Goal: Communication & Community: Answer question/provide support

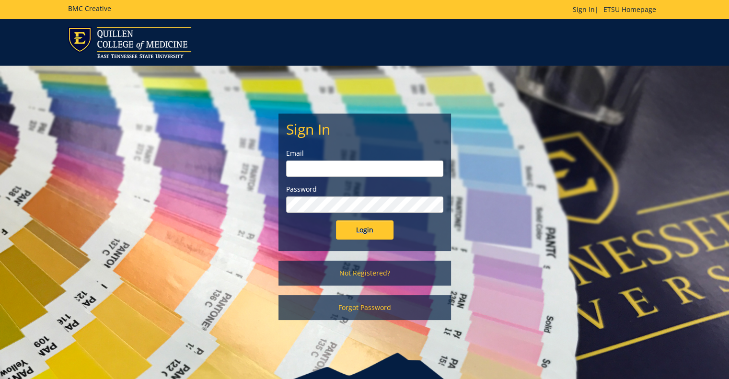
type input "[EMAIL_ADDRESS][DOMAIN_NAME]"
click at [378, 226] on input "Login" at bounding box center [365, 230] width 58 height 19
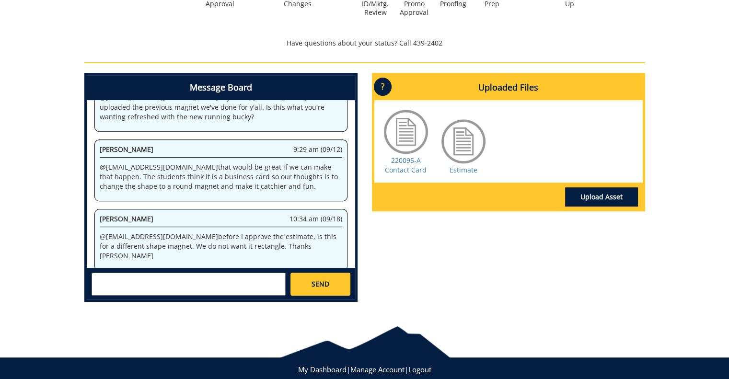
scroll to position [196, 0]
click at [148, 278] on textarea at bounding box center [189, 284] width 194 height 23
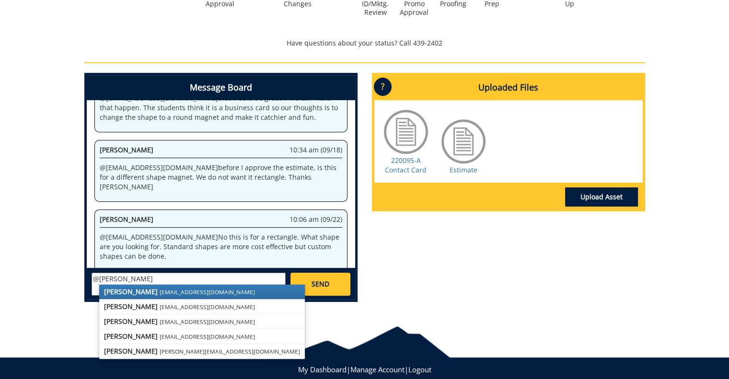
click at [160, 288] on small "sluderp@etsu.edu" at bounding box center [207, 292] width 95 height 8
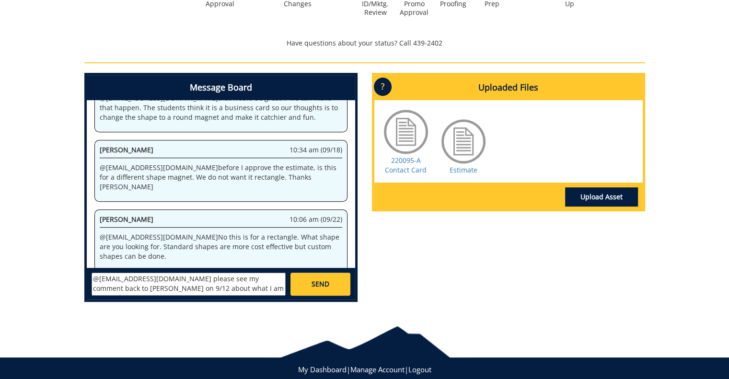
type textarea "@sluderp@etsu.edu please see my comment back to Taylor on 9/12 about what I am …"
click at [312, 282] on span "SEND" at bounding box center [321, 285] width 18 height 10
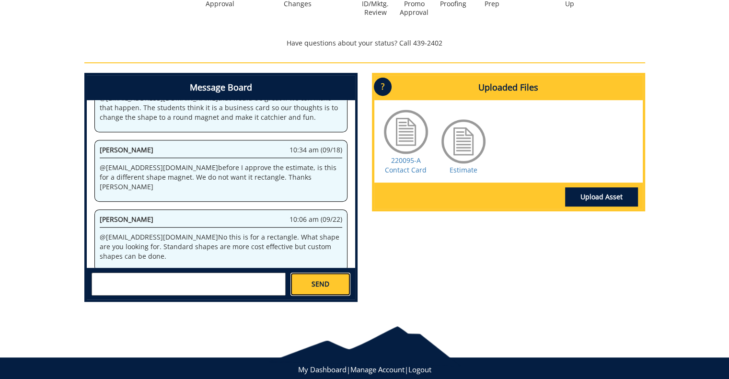
scroll to position [255, 0]
